Goal: Information Seeking & Learning: Learn about a topic

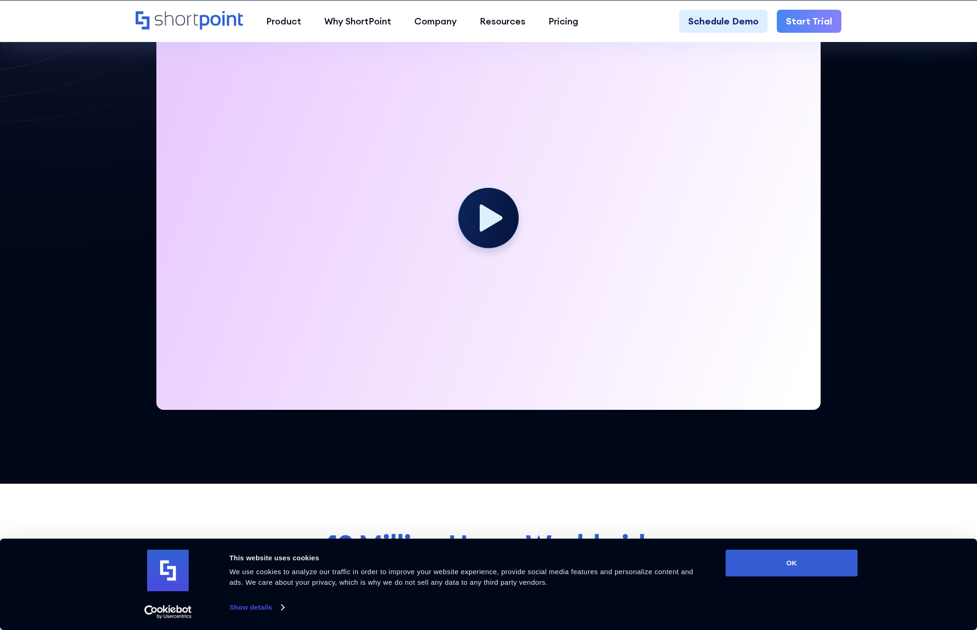
scroll to position [231, 0]
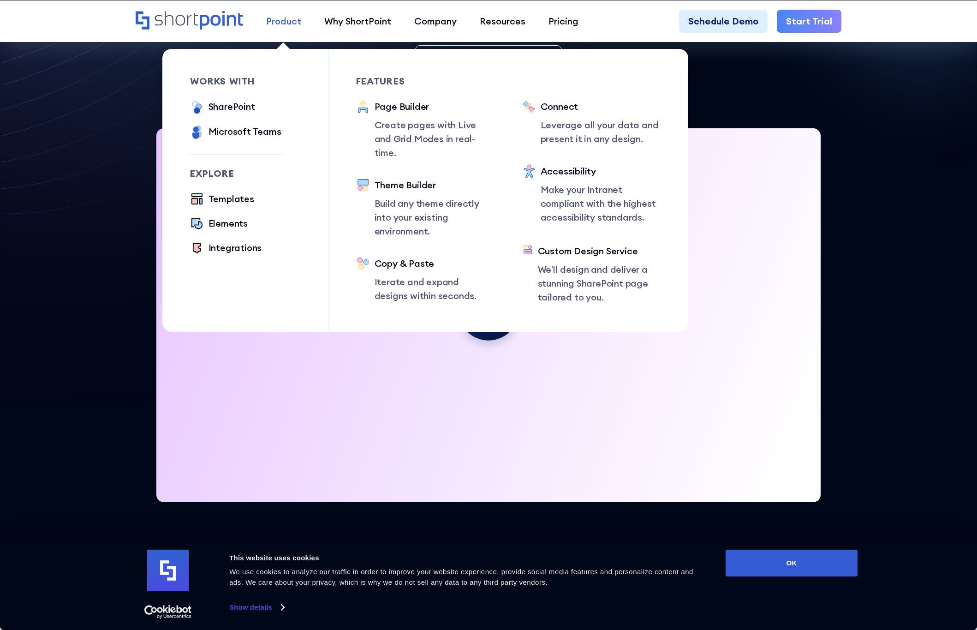
click at [274, 14] on div "Product" at bounding box center [283, 21] width 35 height 14
click at [396, 112] on div "Page Builder" at bounding box center [435, 107] width 120 height 14
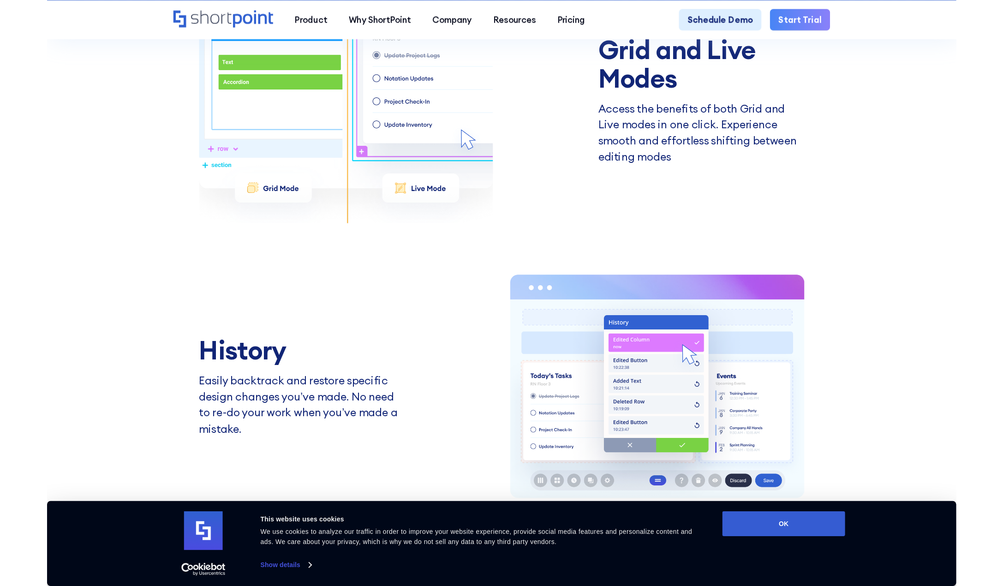
scroll to position [2214, 0]
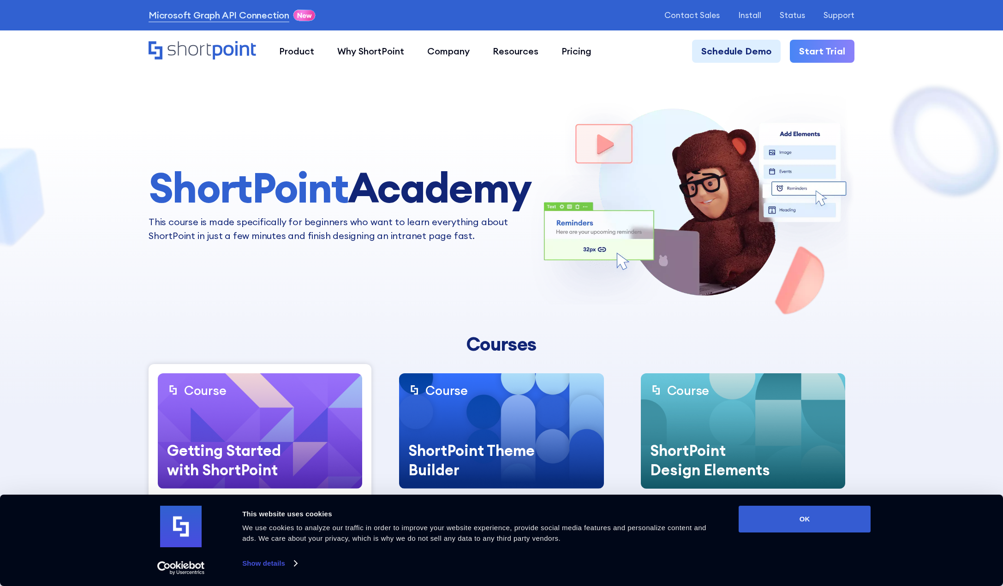
scroll to position [138, 0]
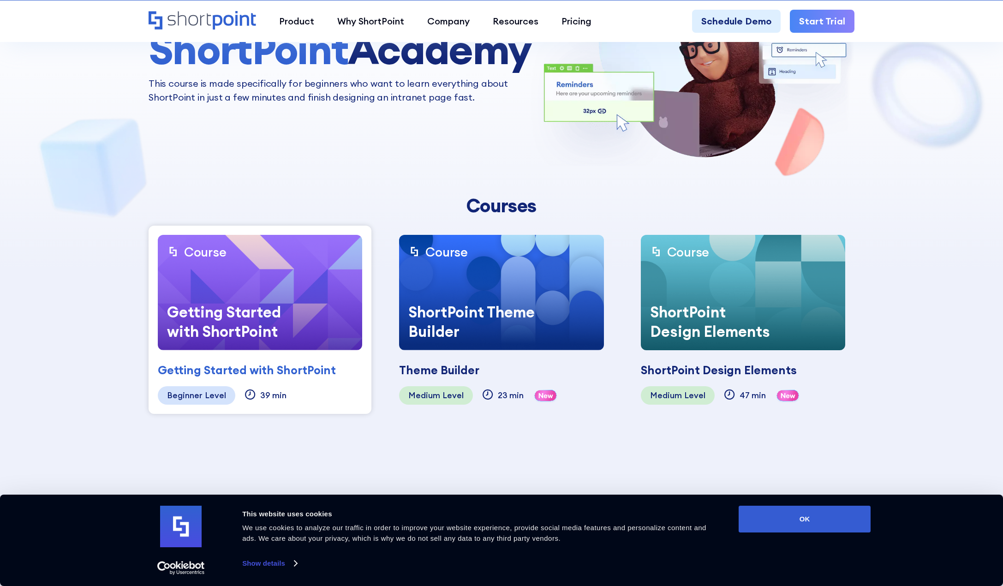
click at [218, 391] on div "Level" at bounding box center [215, 395] width 21 height 9
click at [221, 294] on div "Getting Started with ShortPoint" at bounding box center [230, 322] width 145 height 58
click at [187, 391] on div "Beginner" at bounding box center [185, 395] width 36 height 9
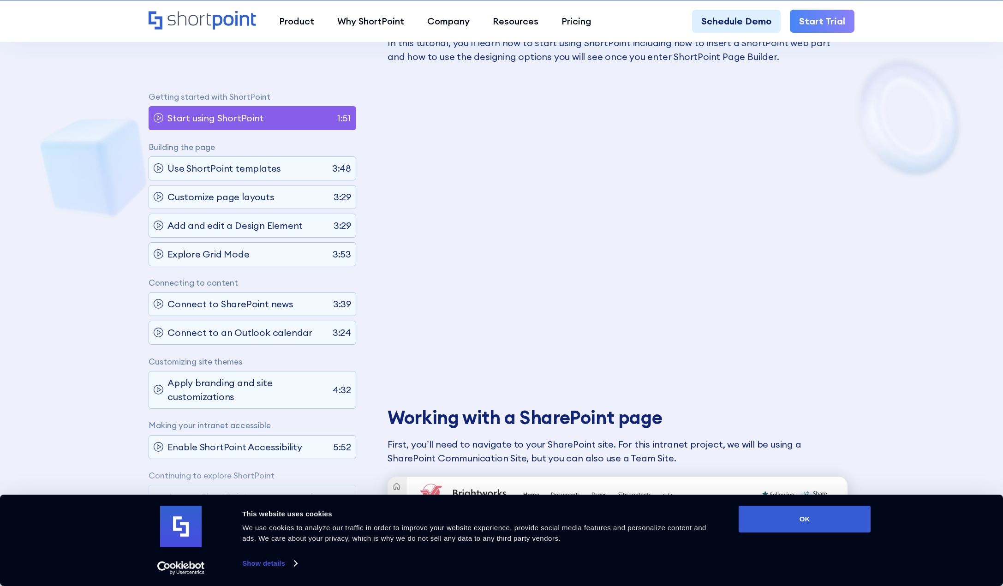
scroll to position [600, 0]
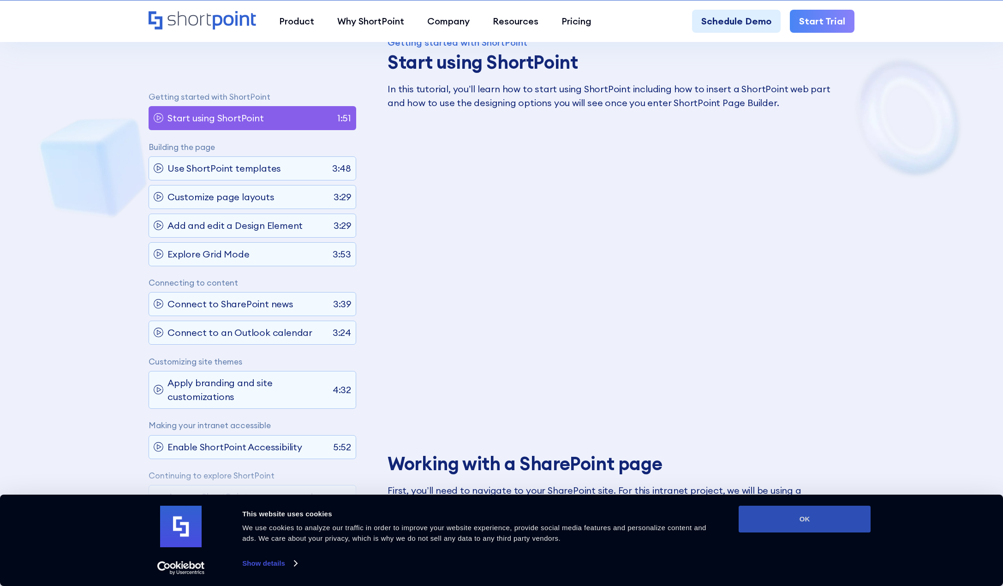
click at [830, 519] on button "OK" at bounding box center [804, 519] width 132 height 27
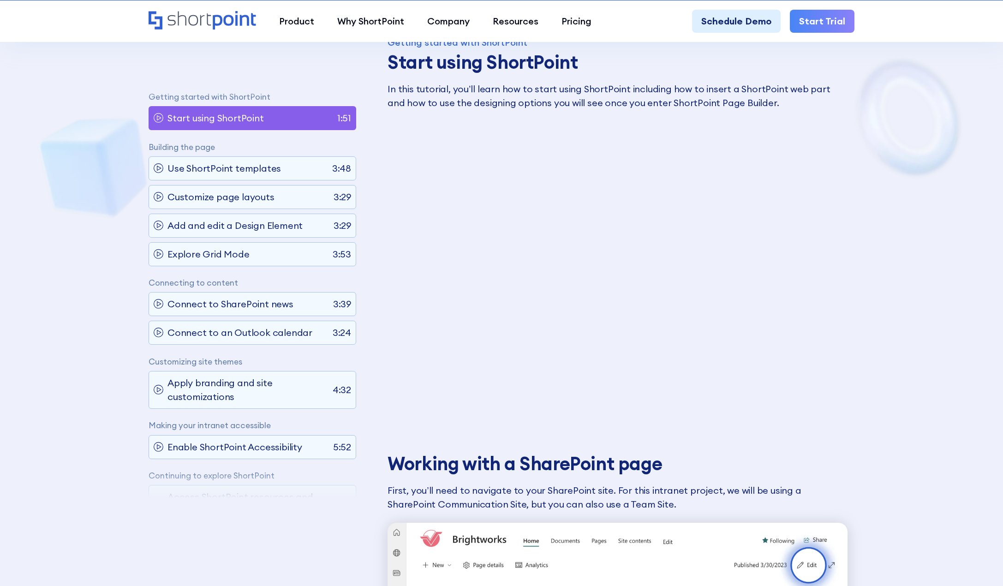
scroll to position [0, 0]
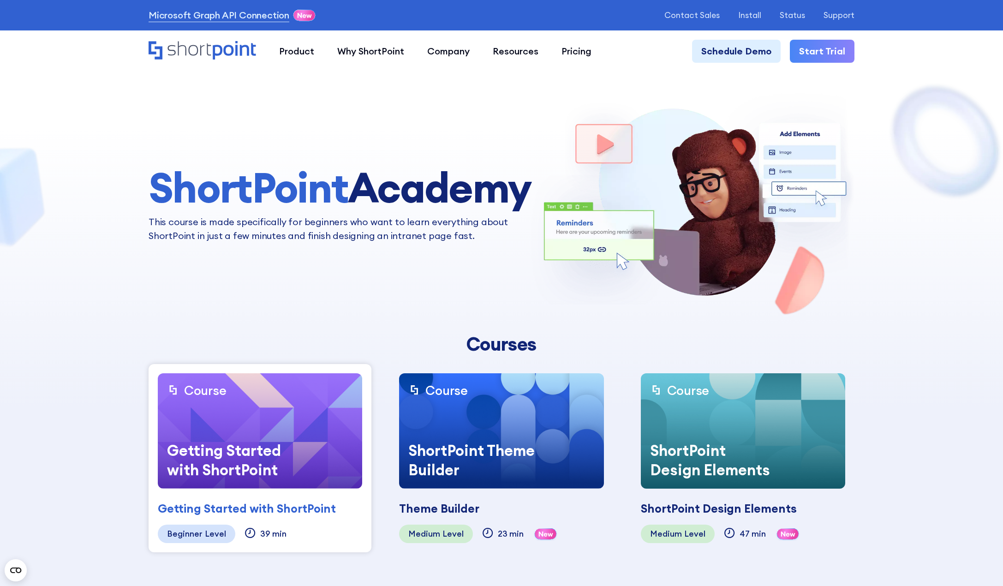
click at [244, 405] on img at bounding box center [260, 430] width 204 height 115
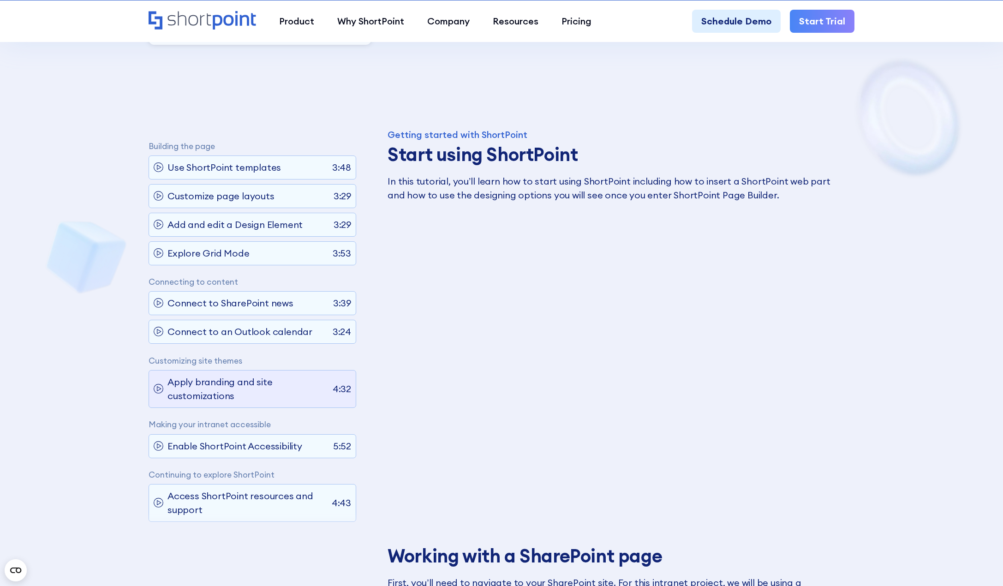
scroll to position [646, 0]
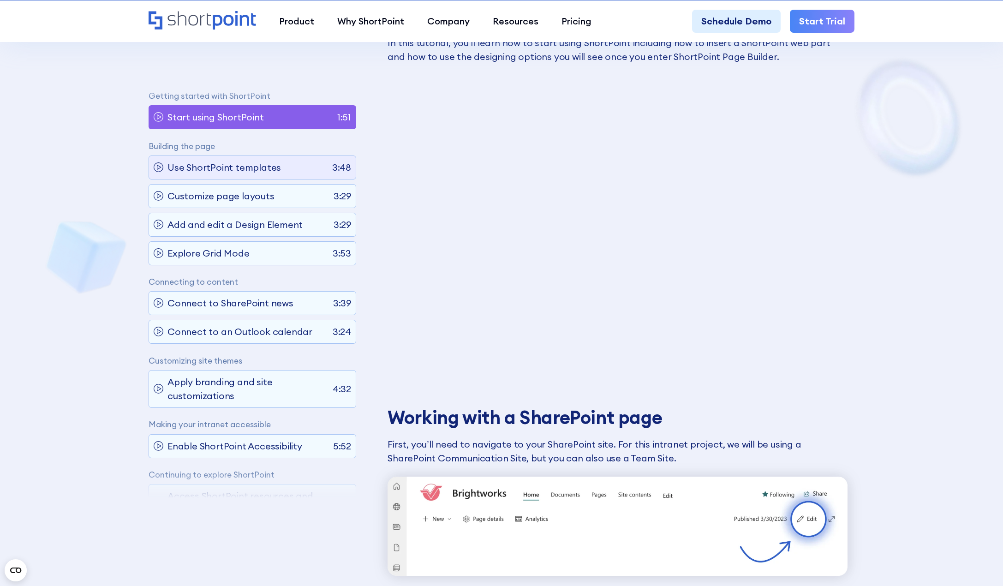
click at [246, 161] on p "Use ShortPoint templates" at bounding box center [223, 168] width 113 height 14
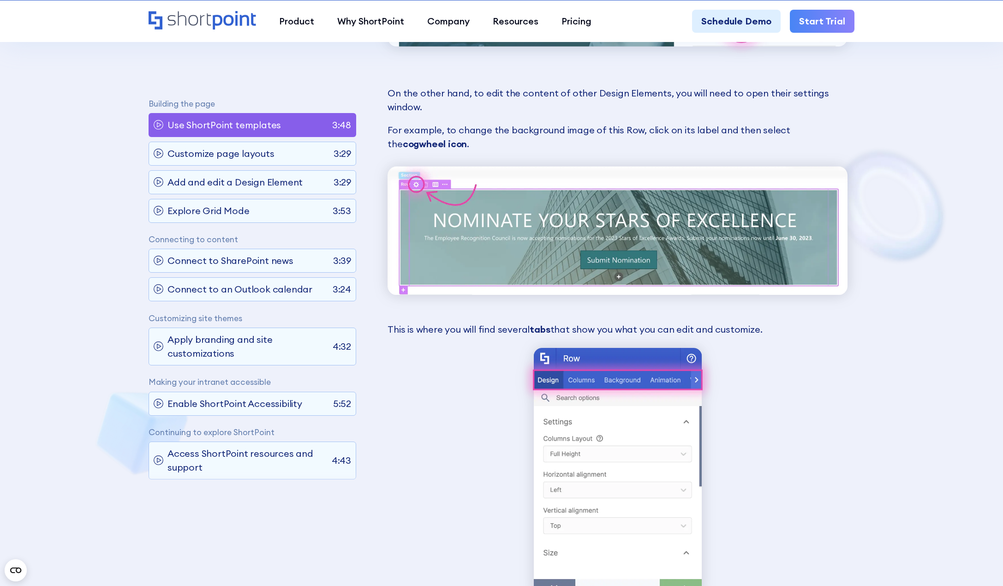
scroll to position [4312, 0]
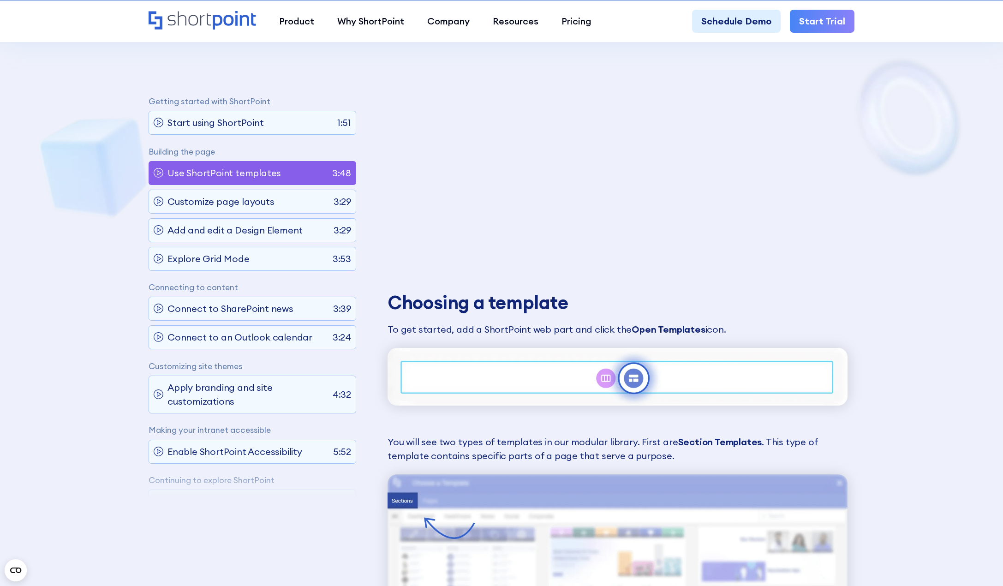
scroll to position [821, 0]
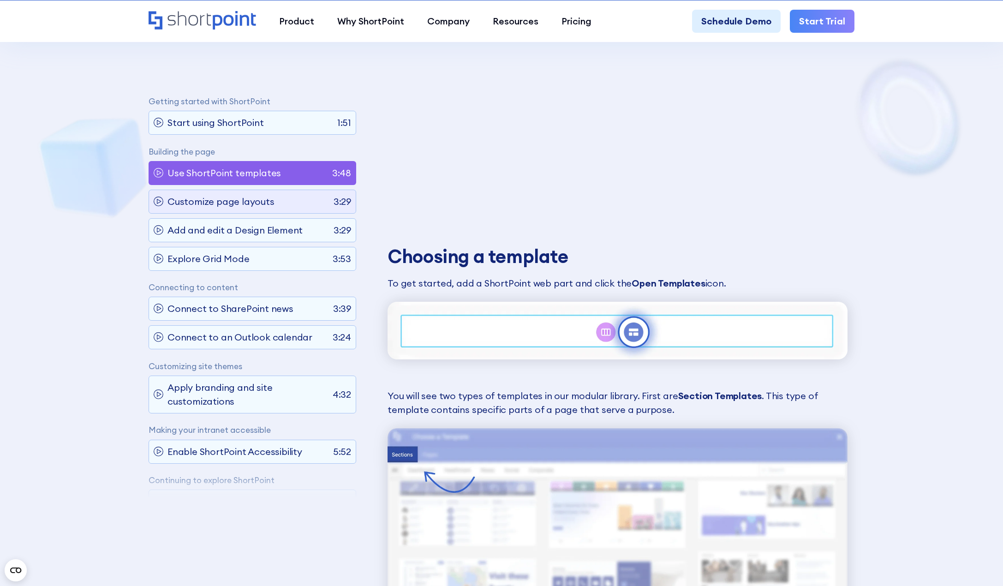
click at [259, 207] on p "Customize page layouts" at bounding box center [220, 202] width 107 height 14
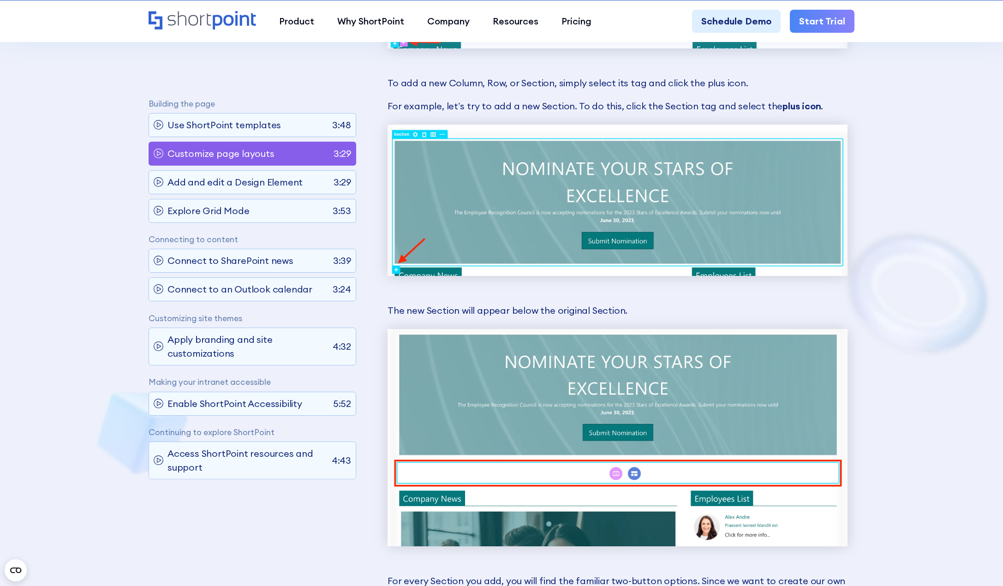
scroll to position [5097, 0]
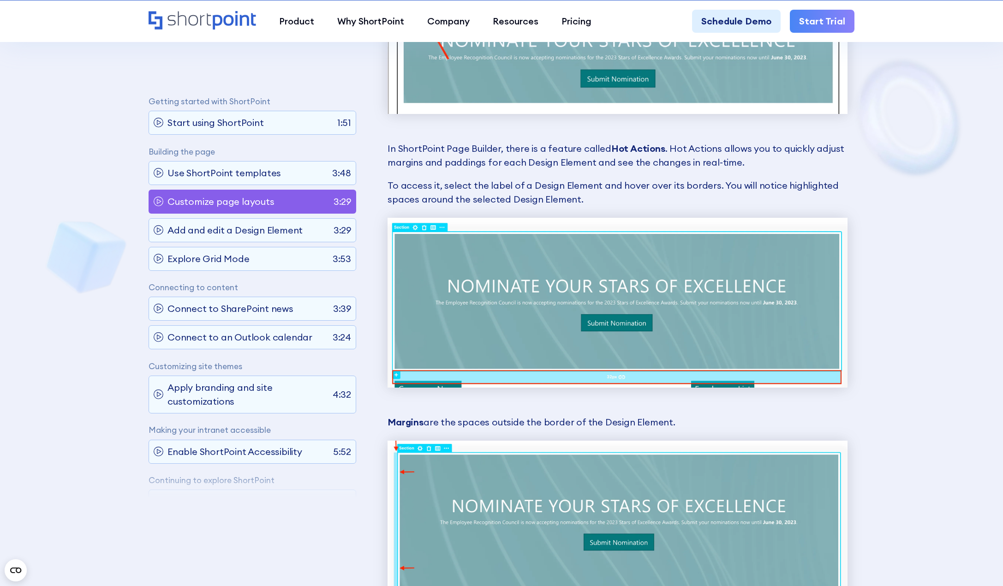
scroll to position [1449, 0]
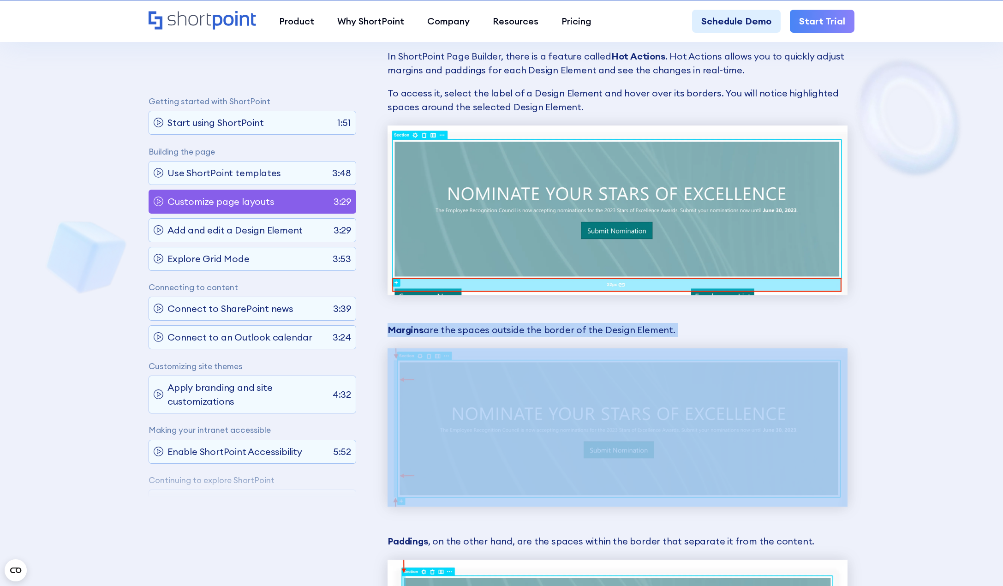
drag, startPoint x: 388, startPoint y: 314, endPoint x: 679, endPoint y: 326, distance: 290.4
click at [679, 326] on div "Accessing Hot Actions First, let’s edit the SharePoint page where we added the …" at bounding box center [617, 168] width 460 height 1102
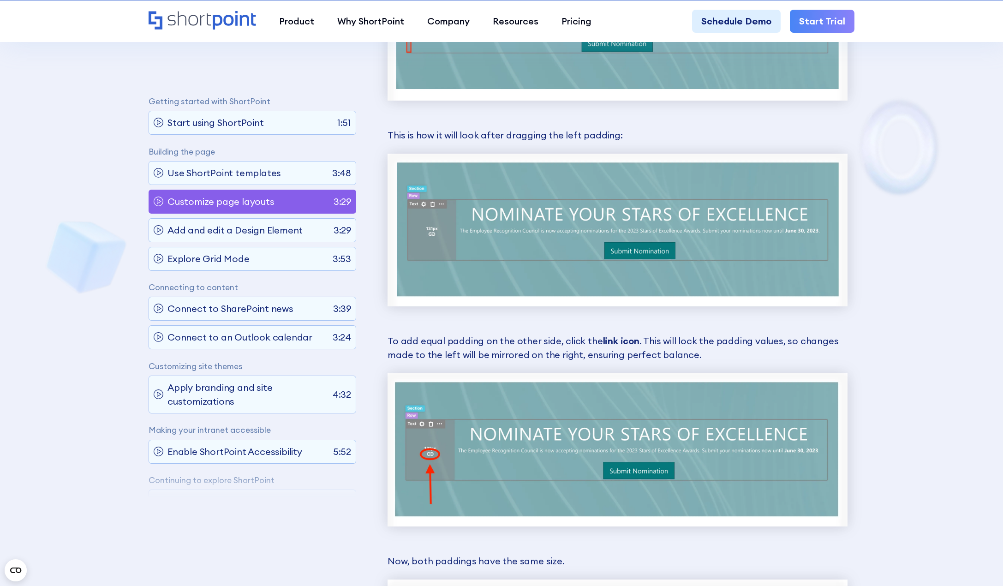
scroll to position [2602, 0]
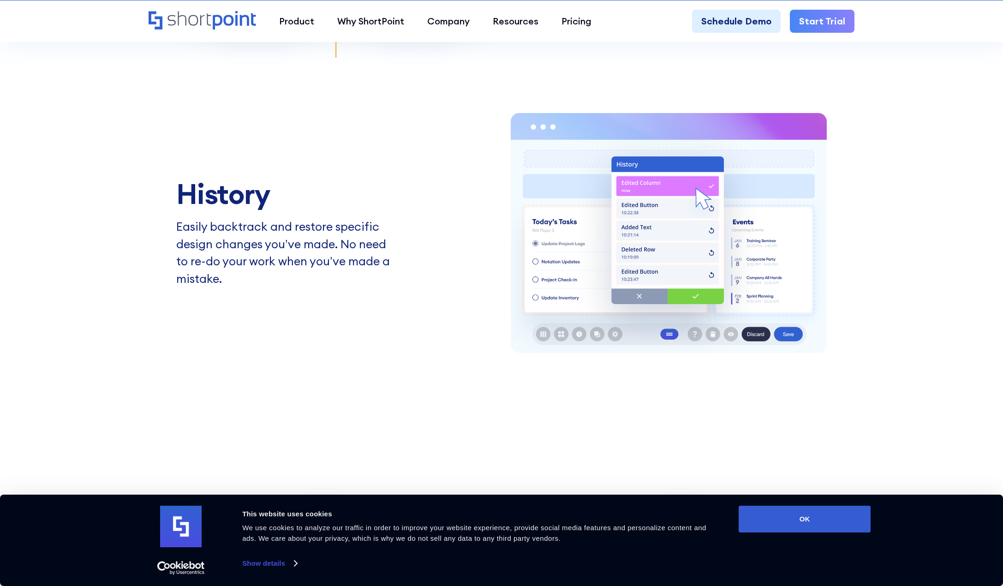
scroll to position [2214, 0]
